Goal: Task Accomplishment & Management: Use online tool/utility

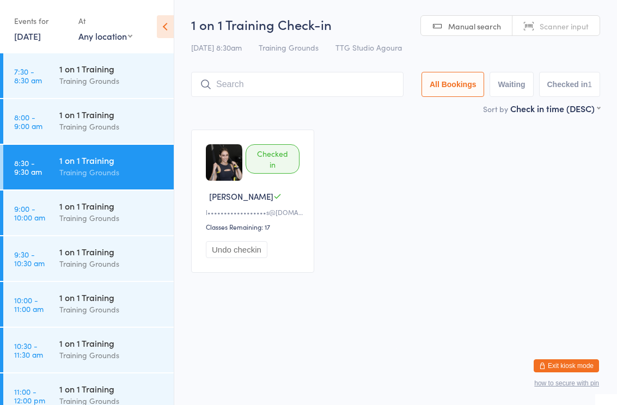
scroll to position [337, 0]
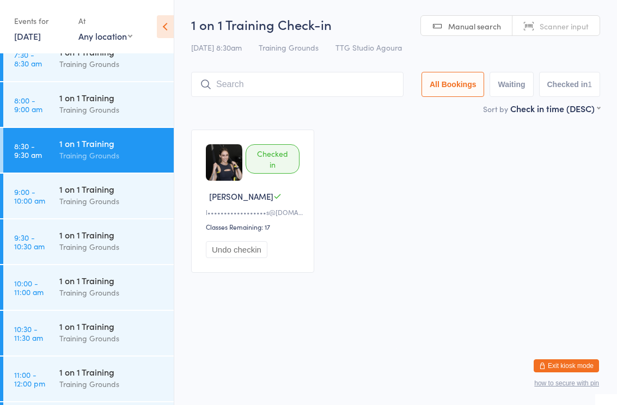
click at [89, 277] on div "1 on 1 Training" at bounding box center [111, 281] width 105 height 12
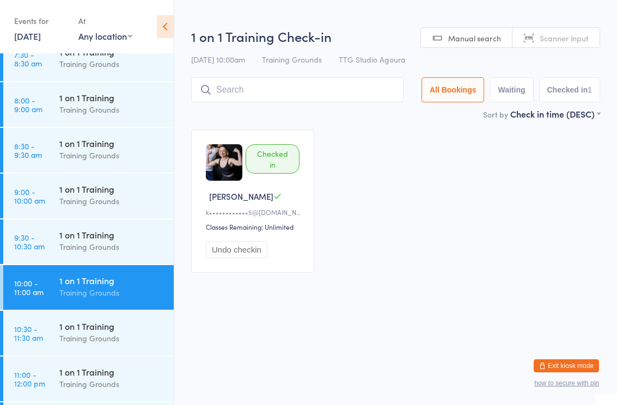
click at [339, 82] on input "search" at bounding box center [297, 89] width 212 height 25
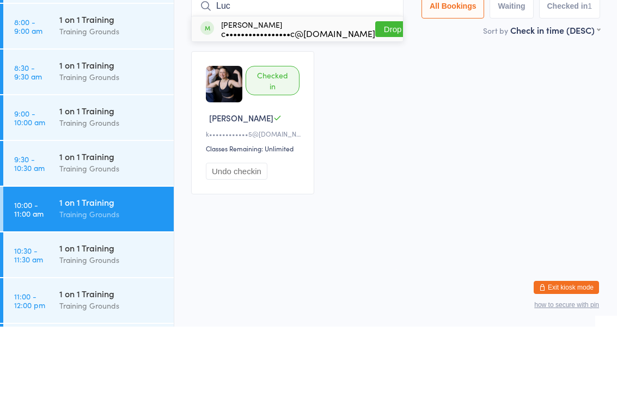
type input "Luc"
click at [320, 99] on div "[PERSON_NAME] c•••••••••••••••••c@[DOMAIN_NAME]" at bounding box center [298, 107] width 154 height 17
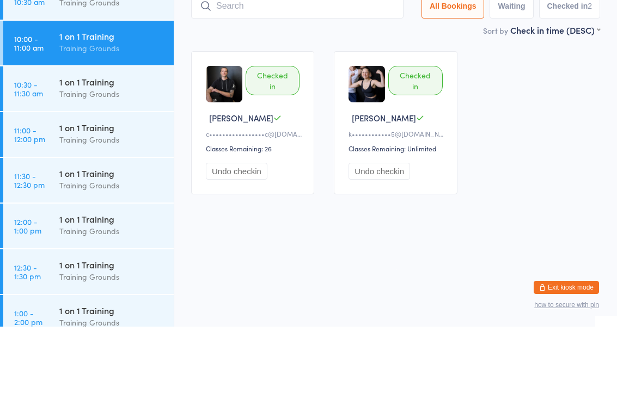
scroll to position [513, 0]
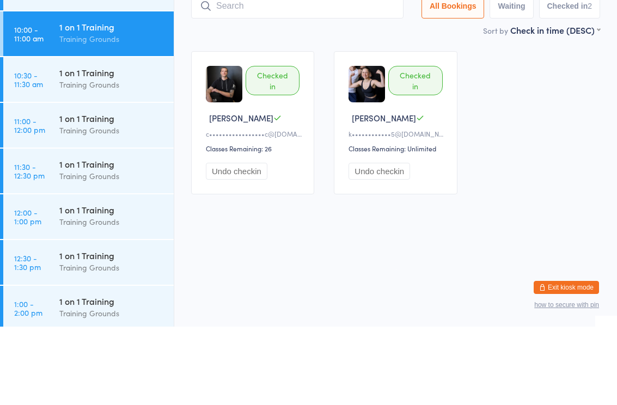
click at [113, 191] on div "1 on 1 Training" at bounding box center [111, 197] width 105 height 12
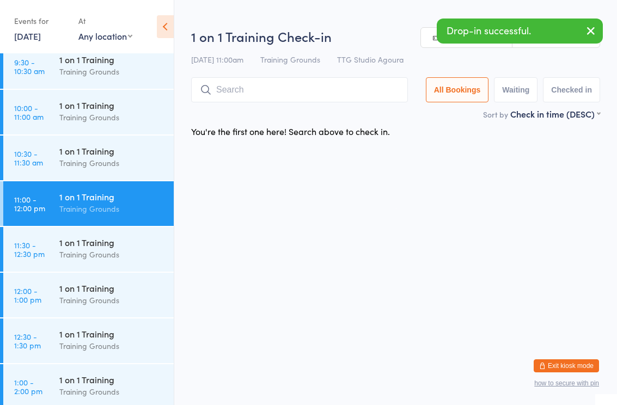
click at [281, 92] on input "search" at bounding box center [299, 89] width 217 height 25
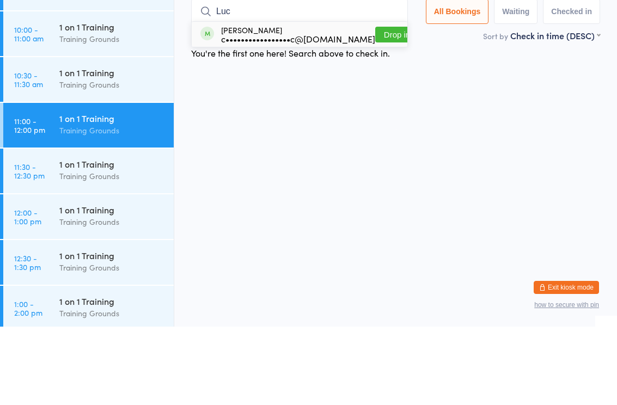
type input "Luc"
click at [275, 113] on div "c•••••••••••••••••c@[DOMAIN_NAME]" at bounding box center [298, 117] width 154 height 9
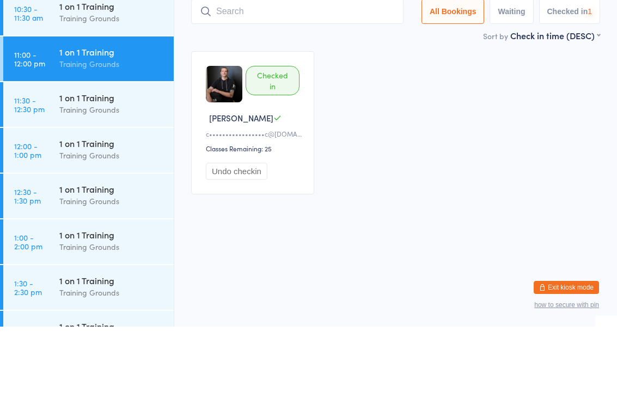
scroll to position [580, 0]
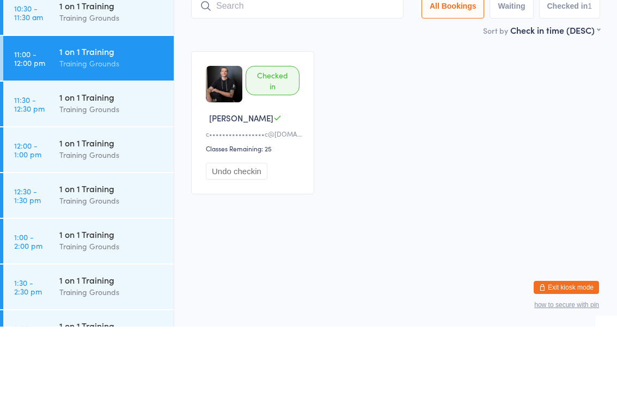
click at [99, 215] on div "1 on 1 Training" at bounding box center [111, 221] width 105 height 12
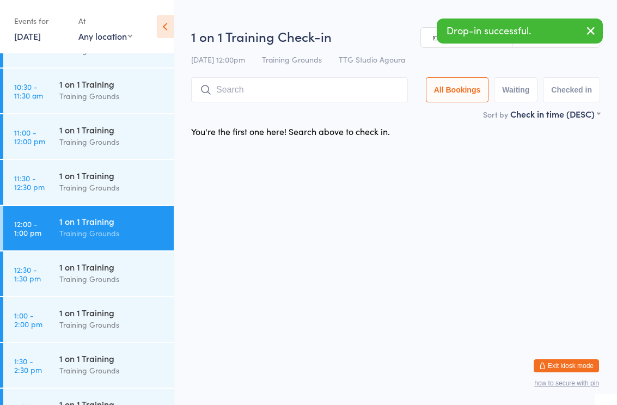
click at [354, 82] on input "search" at bounding box center [299, 89] width 217 height 25
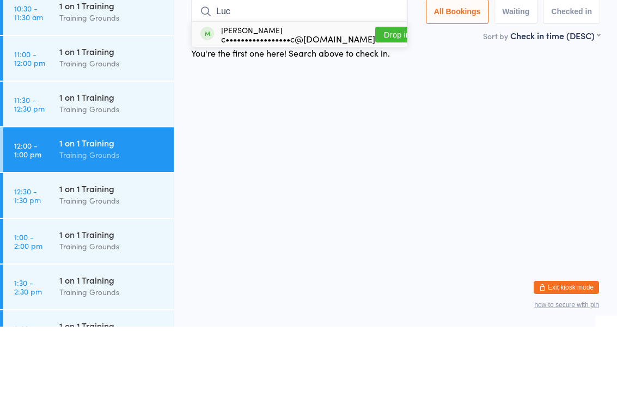
type input "Luc"
click at [278, 113] on div "c•••••••••••••••••c@[DOMAIN_NAME]" at bounding box center [298, 117] width 154 height 9
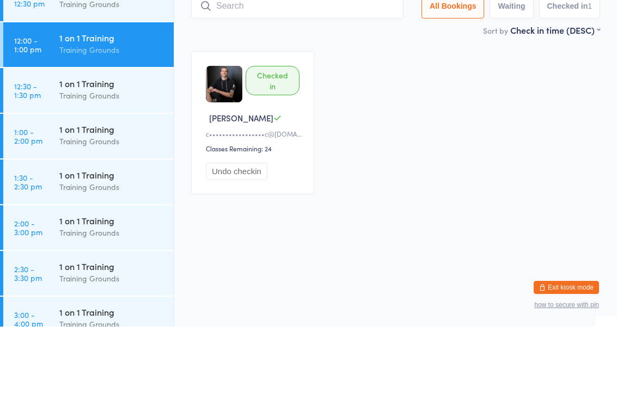
scroll to position [696, 0]
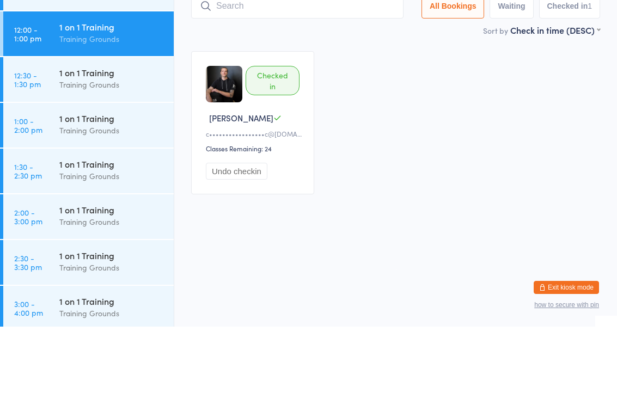
click at [85, 203] on div "Training Grounds" at bounding box center [111, 209] width 105 height 13
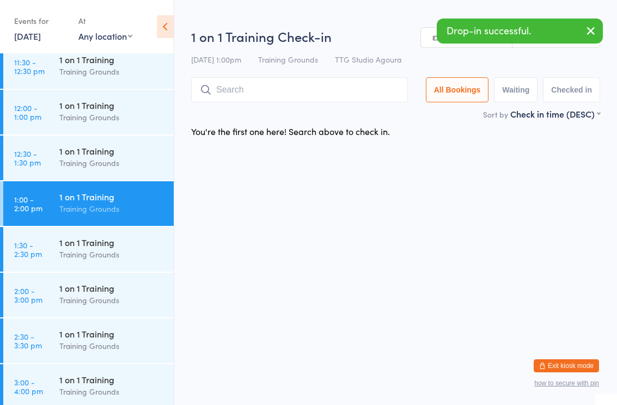
click at [290, 87] on input "search" at bounding box center [299, 89] width 217 height 25
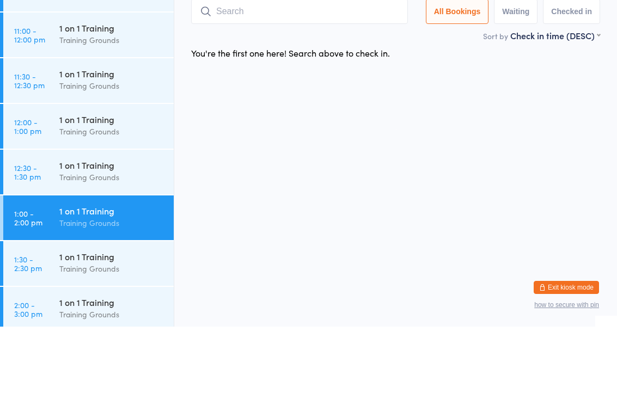
scroll to position [596, 0]
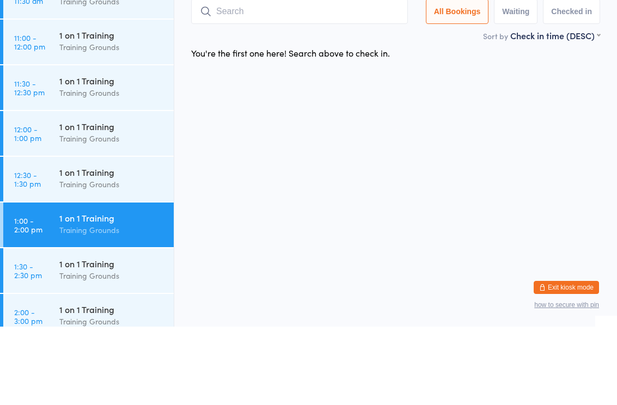
click at [245, 111] on html "You have now entered Kiosk Mode. Members will be able to check themselves in us…" at bounding box center [308, 202] width 617 height 405
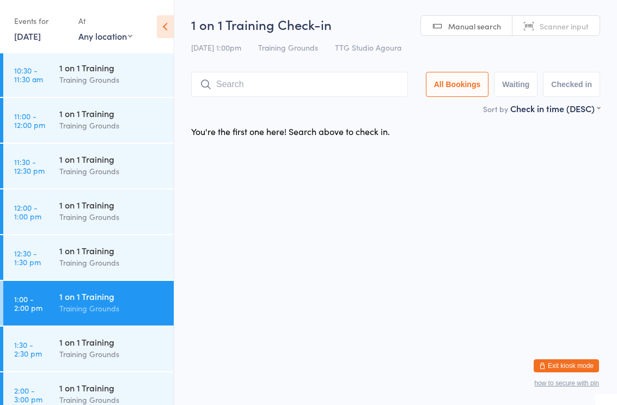
click at [343, 82] on input "search" at bounding box center [299, 84] width 217 height 25
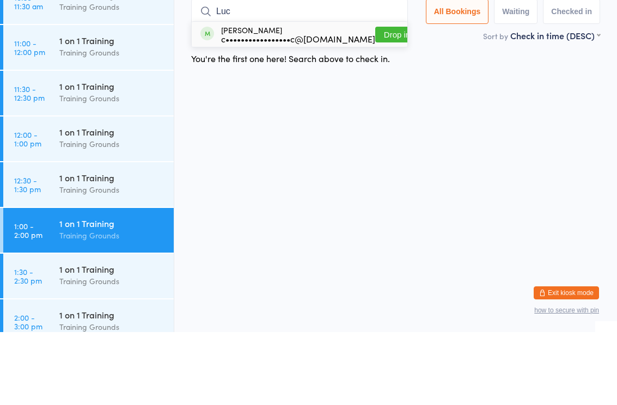
type input "Luc"
click at [291, 107] on div "c•••••••••••••••••c@[DOMAIN_NAME]" at bounding box center [298, 111] width 154 height 9
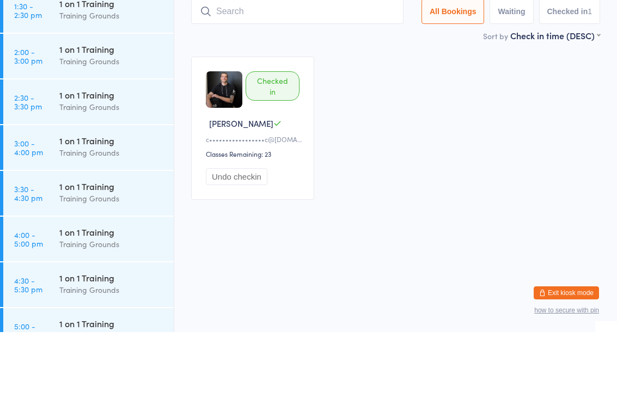
scroll to position [839, 0]
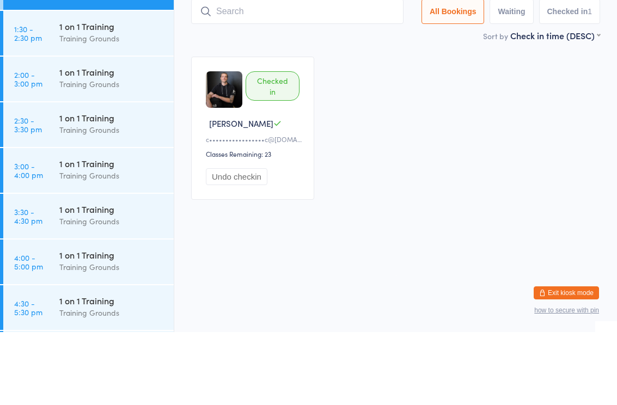
click at [103, 139] on div "1 on 1 Training" at bounding box center [111, 145] width 105 height 12
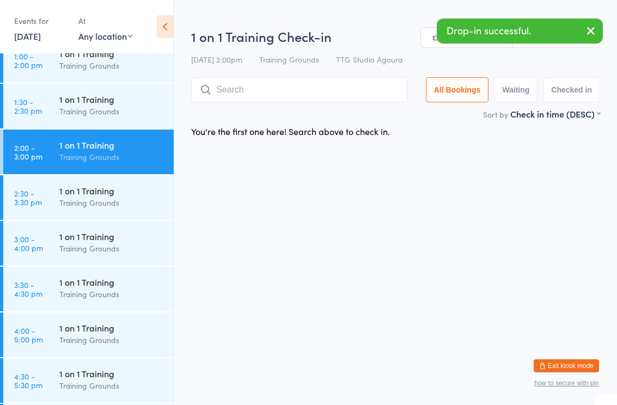
click at [302, 86] on input "search" at bounding box center [299, 89] width 217 height 25
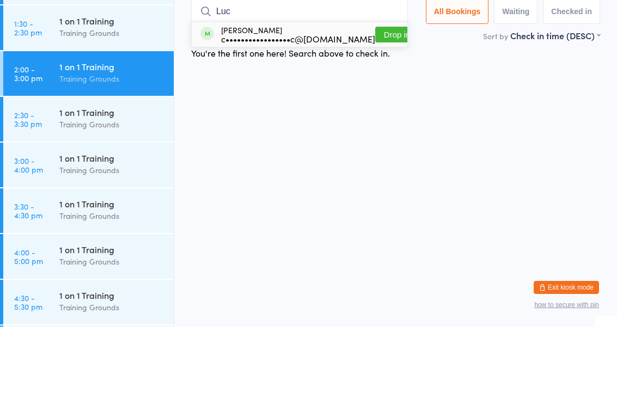
type input "Luc"
click at [313, 113] on div "c•••••••••••••••••c@[DOMAIN_NAME]" at bounding box center [298, 117] width 154 height 9
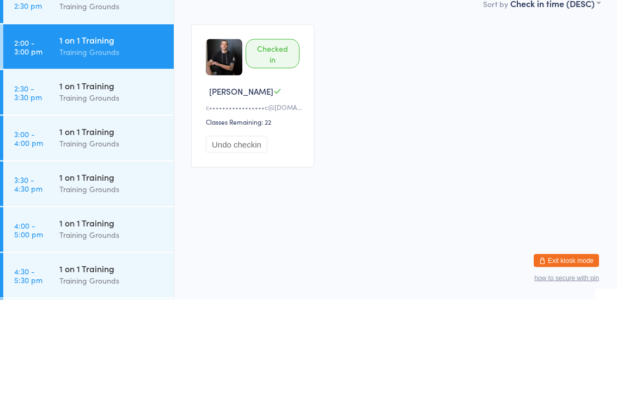
scroll to position [875, 0]
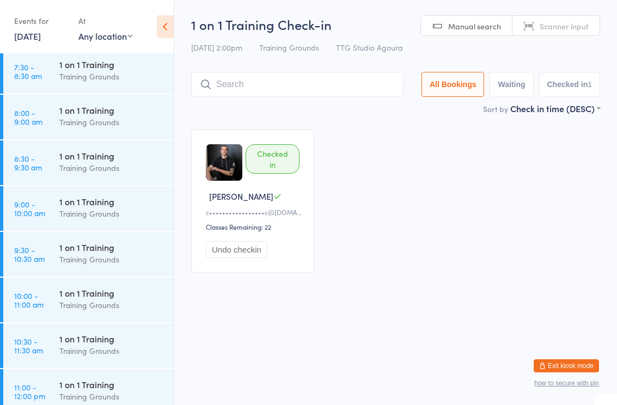
scroll to position [315, 0]
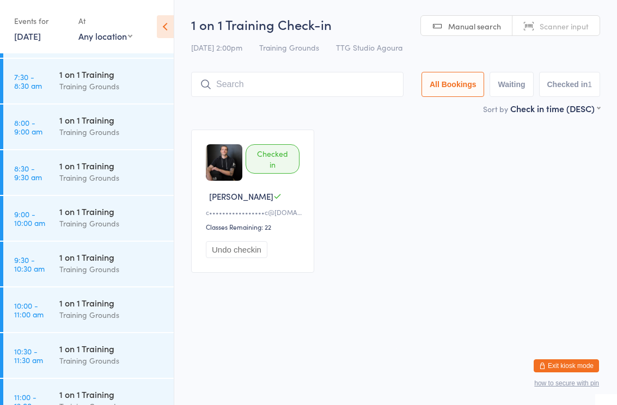
click at [97, 252] on div "1 on 1 Training" at bounding box center [111, 257] width 105 height 12
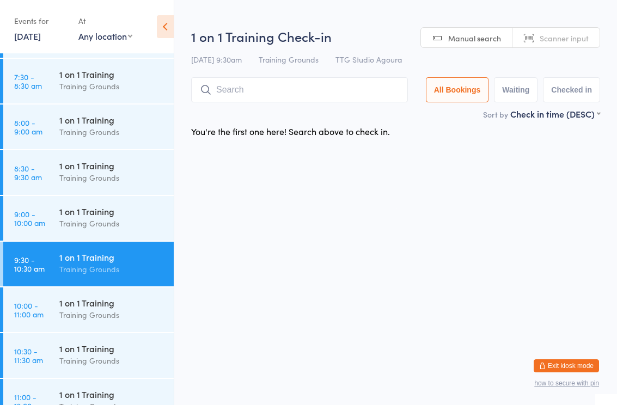
click at [336, 91] on input "search" at bounding box center [299, 89] width 217 height 25
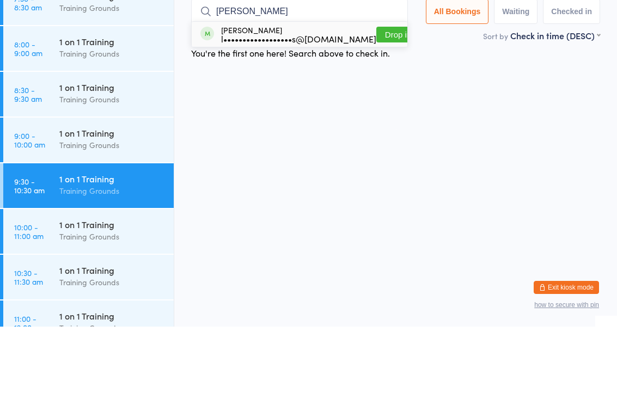
type input "Jess"
click at [259, 113] on div "l••••••••••••••••••s@[DOMAIN_NAME]" at bounding box center [298, 117] width 155 height 9
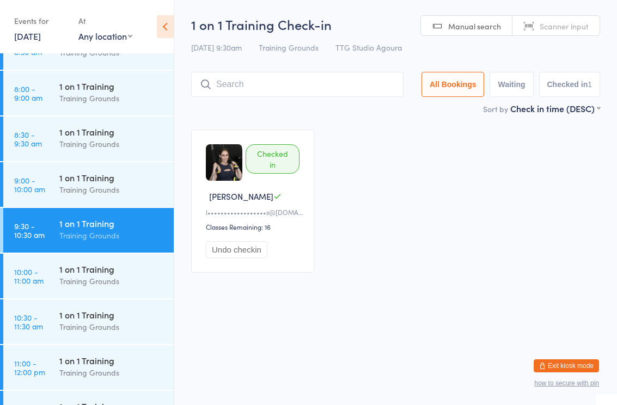
scroll to position [340, 0]
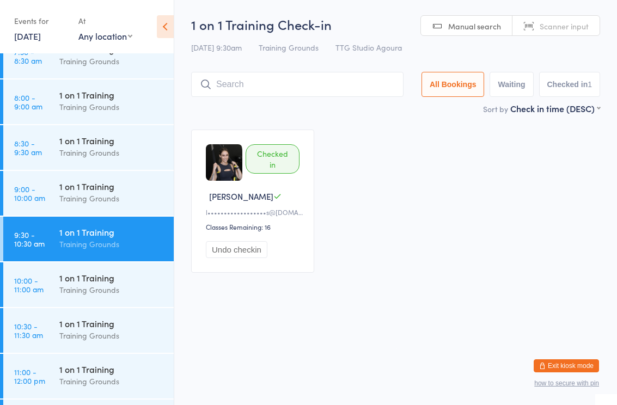
click at [122, 144] on div "1 on 1 Training" at bounding box center [111, 141] width 105 height 12
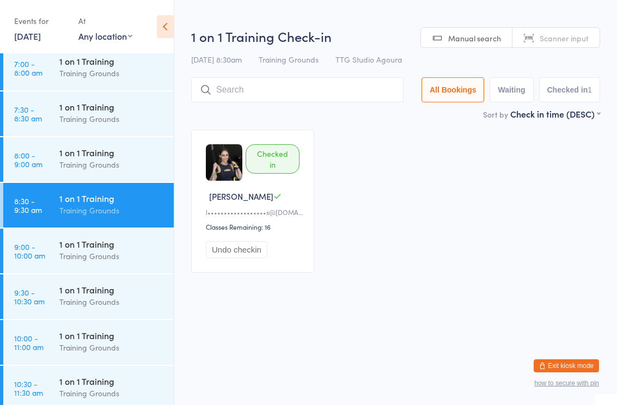
scroll to position [283, 0]
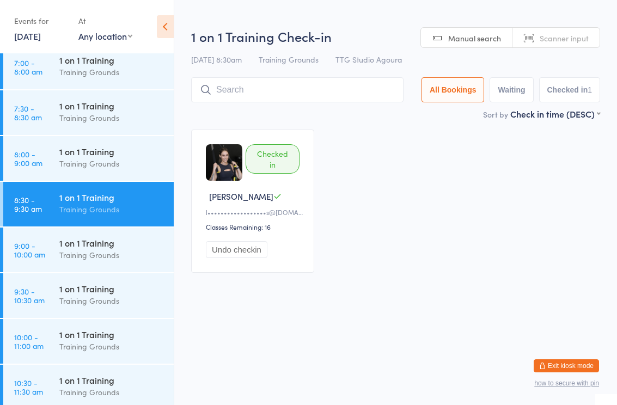
click at [109, 116] on div "Training Grounds" at bounding box center [111, 118] width 105 height 13
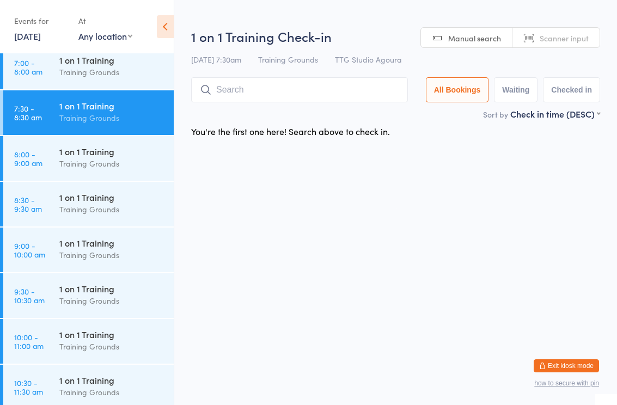
click at [117, 197] on div "1 on 1 Training" at bounding box center [111, 197] width 105 height 12
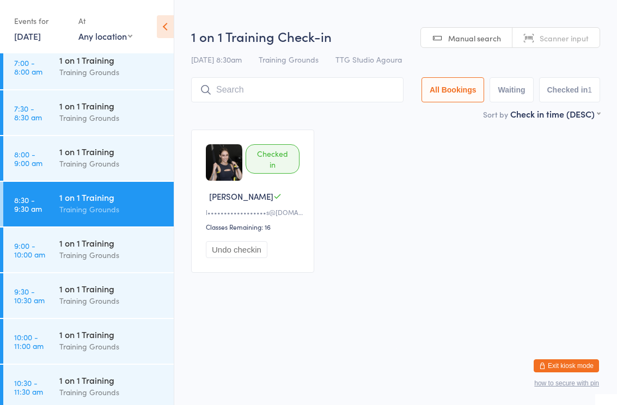
click at [88, 288] on div "1 on 1 Training" at bounding box center [111, 289] width 105 height 12
